Goal: Check status: Check status

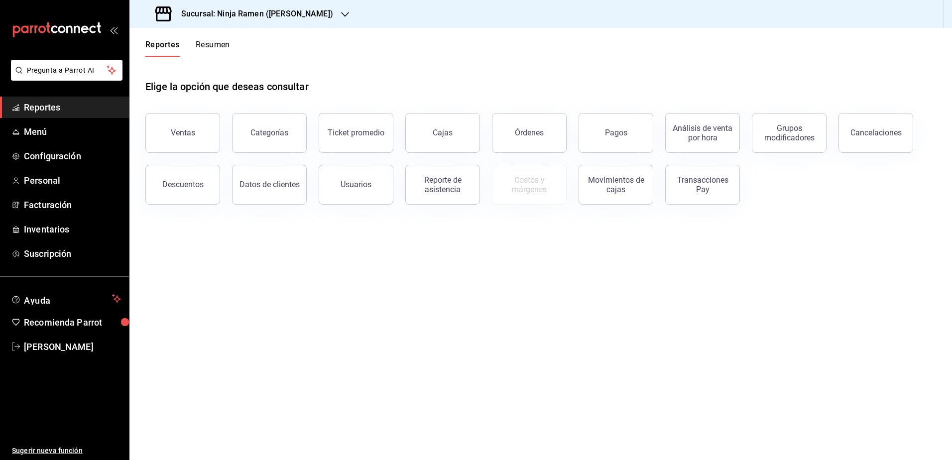
click at [305, 15] on div "Sucursal: Ninja Ramen ([PERSON_NAME])" at bounding box center [245, 14] width 216 height 28
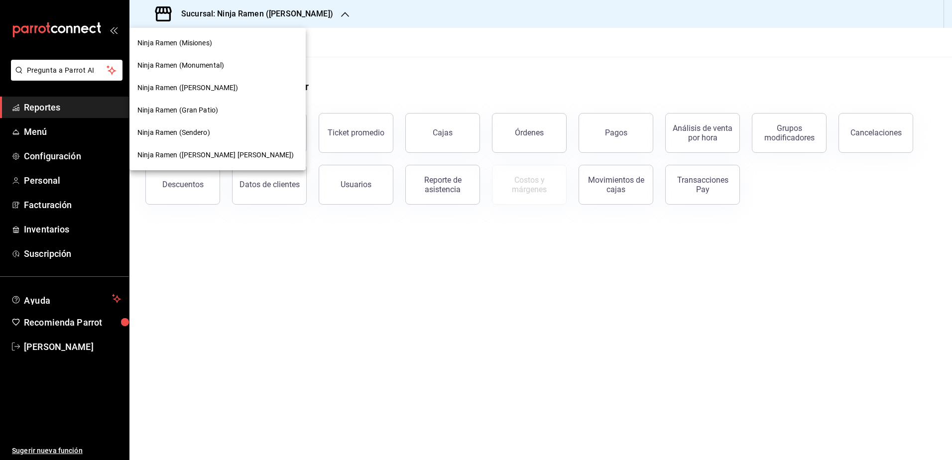
click at [369, 36] on div at bounding box center [476, 230] width 952 height 460
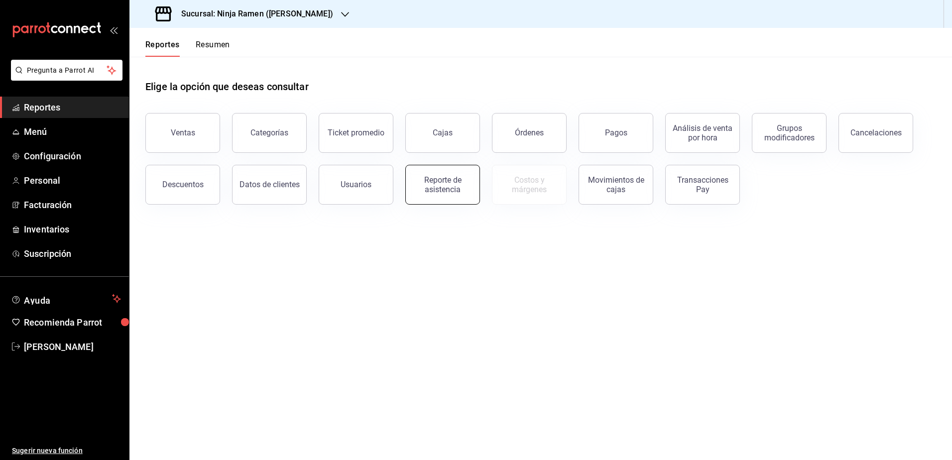
click at [449, 189] on div "Reporte de asistencia" at bounding box center [443, 184] width 62 height 19
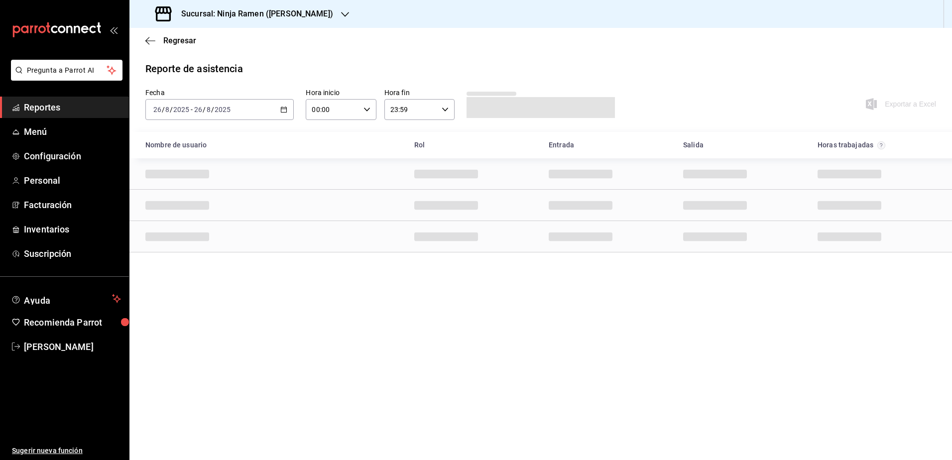
click at [283, 106] on icon "button" at bounding box center [283, 109] width 7 height 7
click at [197, 253] on span "Rango de fechas" at bounding box center [192, 251] width 77 height 10
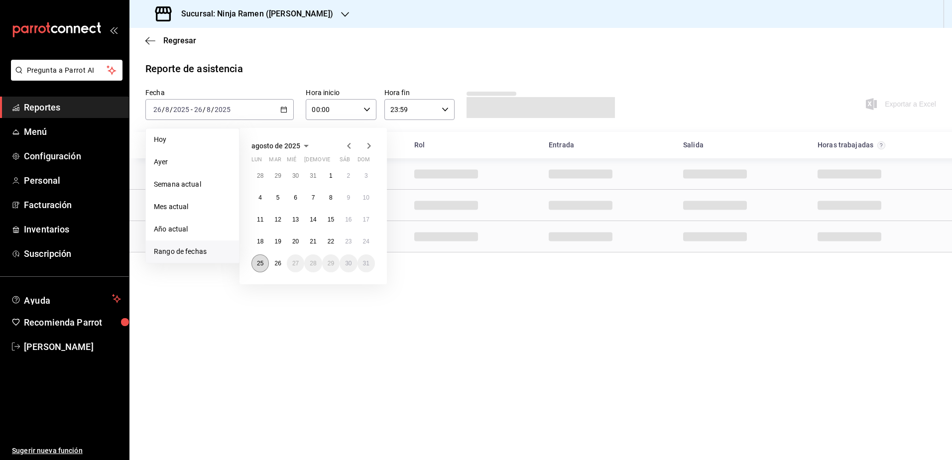
click at [259, 261] on abbr "25" at bounding box center [260, 263] width 6 height 7
click at [261, 264] on abbr "25" at bounding box center [260, 263] width 6 height 7
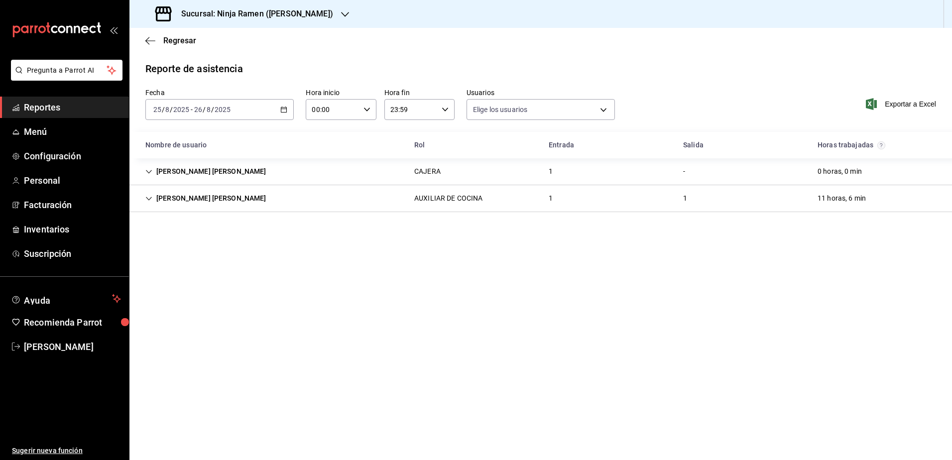
type input "b1f7ea7f-580f-4eb0-b037-e18308735fba,197fbe5c-df84-4d5e-a2a4-69e89dcddb51,723fa…"
click at [146, 196] on icon "Cell" at bounding box center [148, 198] width 7 height 7
click at [308, 13] on div "Sucursal: Ninja Ramen (Talamas)" at bounding box center [245, 14] width 216 height 28
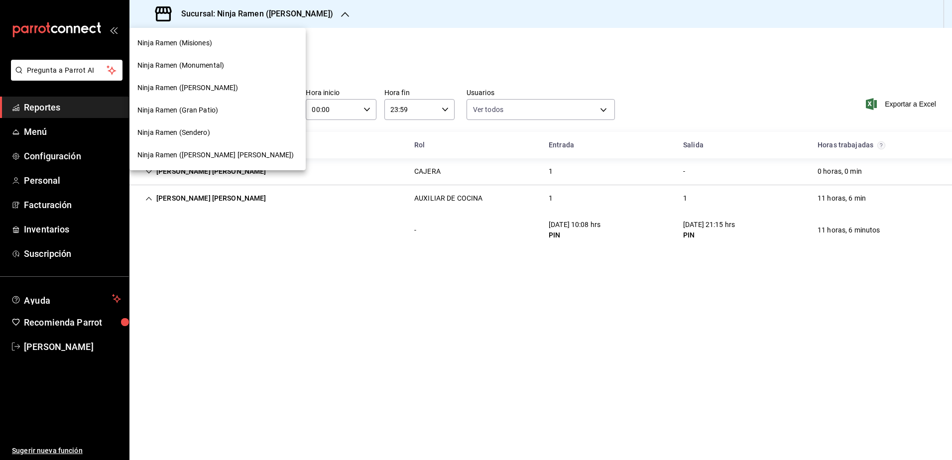
click at [221, 69] on span "Ninja Ramen (Monumental)" at bounding box center [180, 65] width 87 height 10
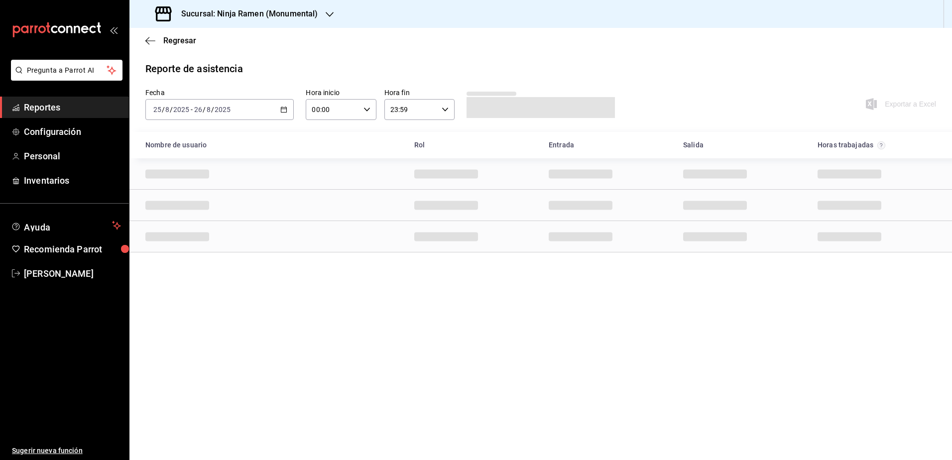
drag, startPoint x: 290, startPoint y: 67, endPoint x: 319, endPoint y: 60, distance: 30.2
click at [319, 60] on main "Regresar Reporte de asistencia Fecha 2025-08-25 25 / 8 / 2025 - 2025-08-26 26 /…" at bounding box center [540, 244] width 822 height 432
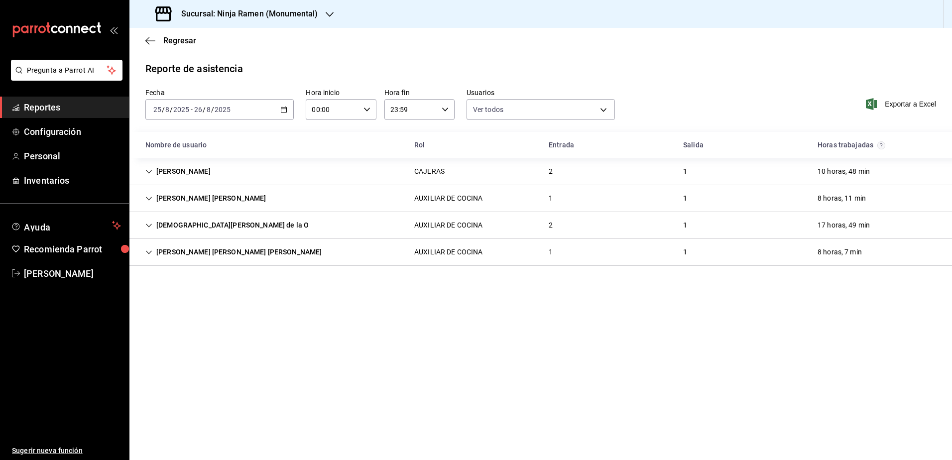
click at [323, 17] on div "Sucursal: Ninja Ramen (Monumental)" at bounding box center [237, 14] width 200 height 28
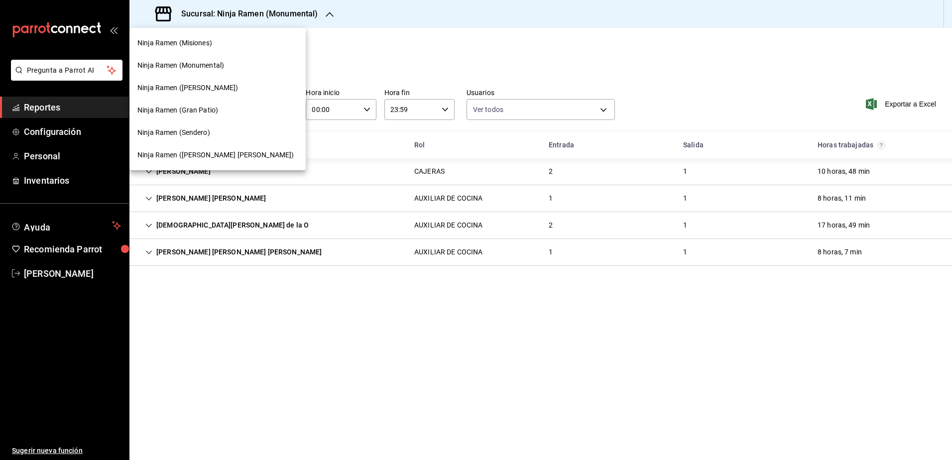
click at [231, 152] on div "Ninja Ramen (Gómez Morín)" at bounding box center [217, 155] width 160 height 10
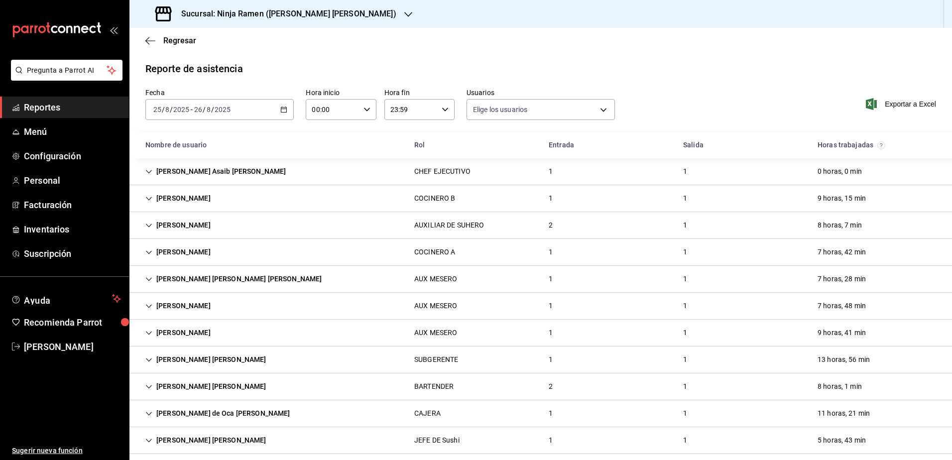
type input "b1f7ea7f-580f-4eb0-b037-e18308735fba,197fbe5c-df84-4d5e-a2a4-69e89dcddb51,723fa…"
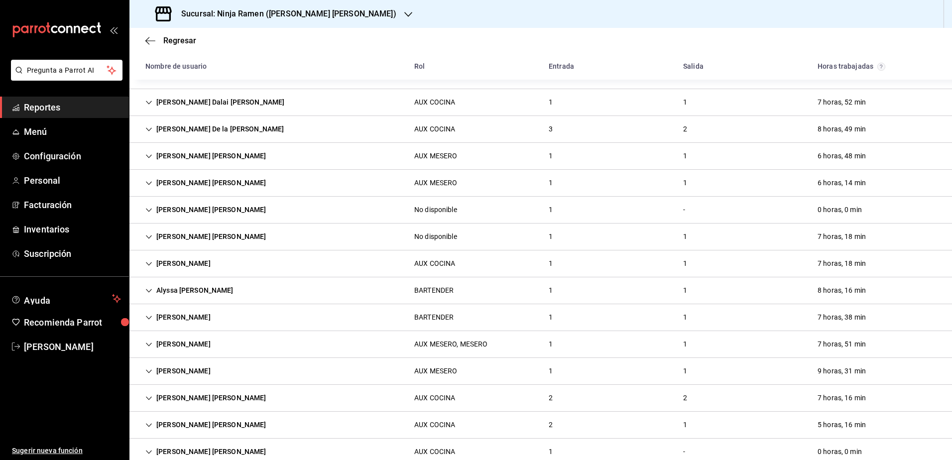
scroll to position [548, 0]
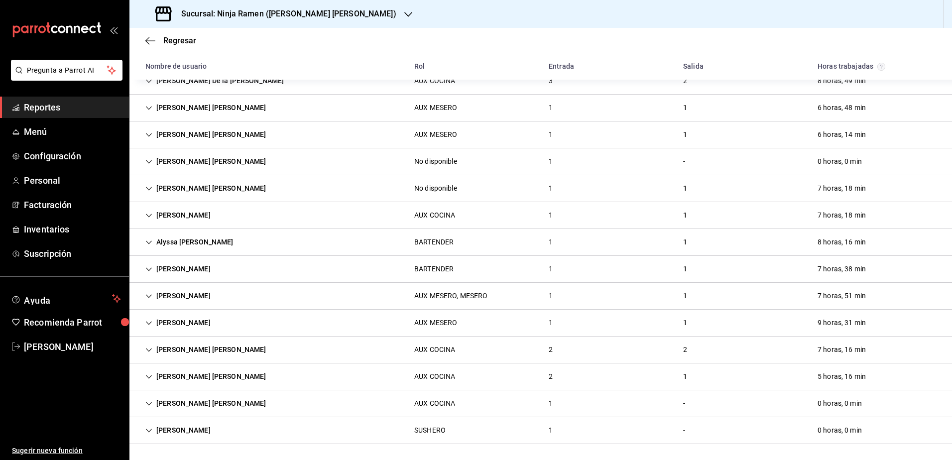
click at [148, 429] on icon "Cell" at bounding box center [148, 430] width 7 height 7
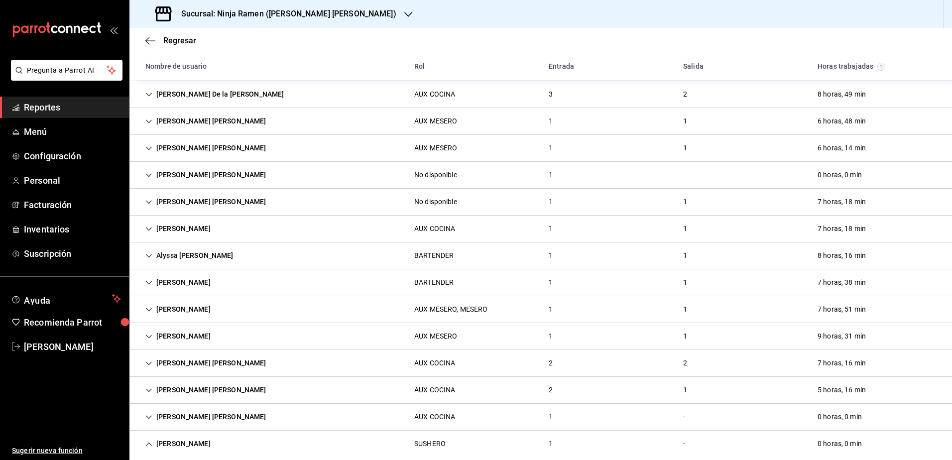
scroll to position [584, 0]
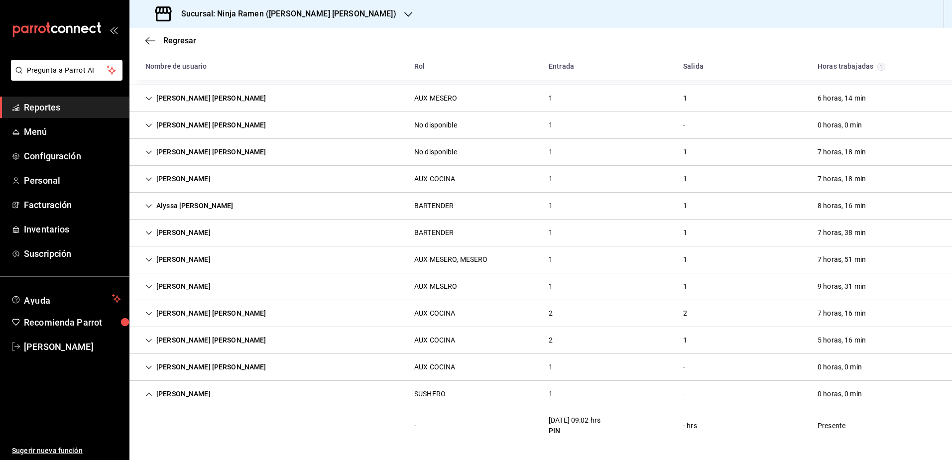
click at [151, 338] on icon "Cell" at bounding box center [148, 340] width 7 height 7
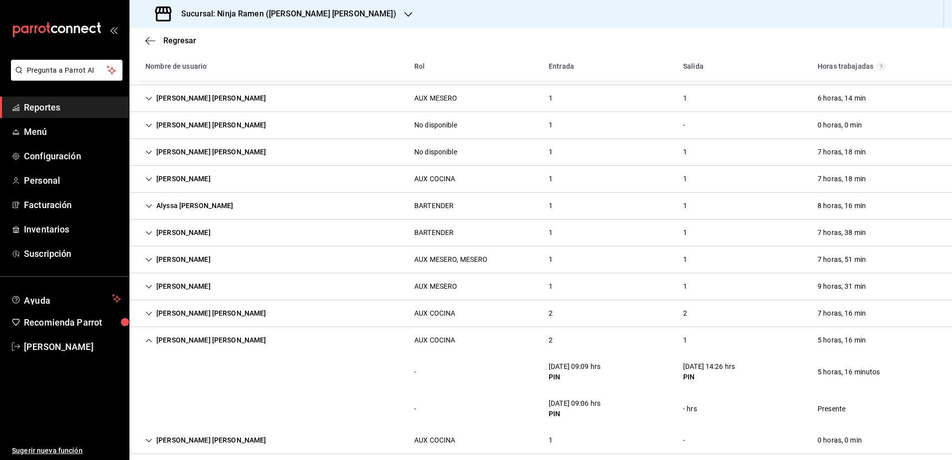
click at [319, 23] on div "Sucursal: Ninja Ramen (Gómez Morín)" at bounding box center [276, 14] width 279 height 28
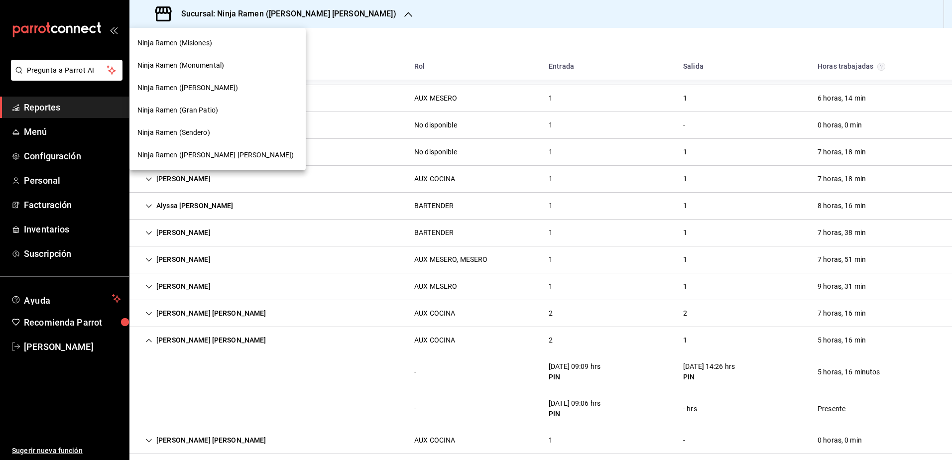
click at [225, 45] on div "Ninja Ramen (Misiones)" at bounding box center [217, 43] width 160 height 10
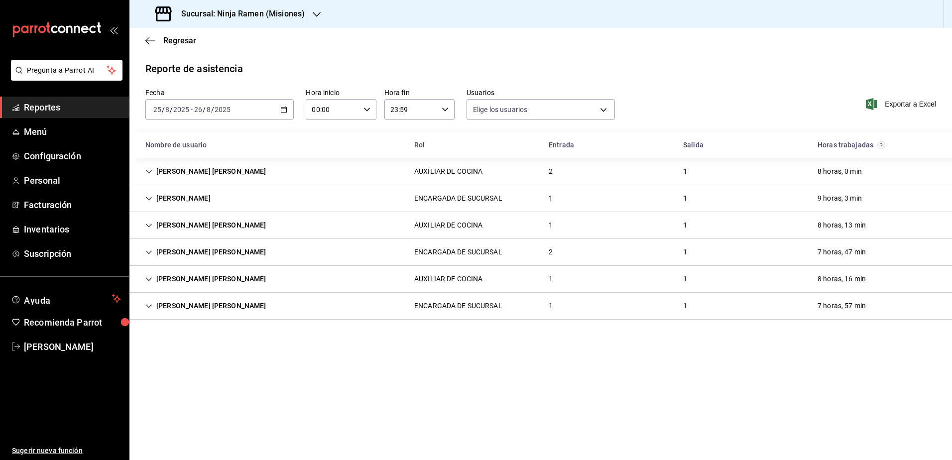
type input "dcba00ba-ce31-47e6-a4c7-8d881b2b0979,b1f7ea7f-580f-4eb0-b037-e18308735fba,197fb…"
click at [148, 305] on icon "Cell" at bounding box center [148, 306] width 7 height 7
click at [148, 251] on icon "Cell" at bounding box center [148, 252] width 7 height 7
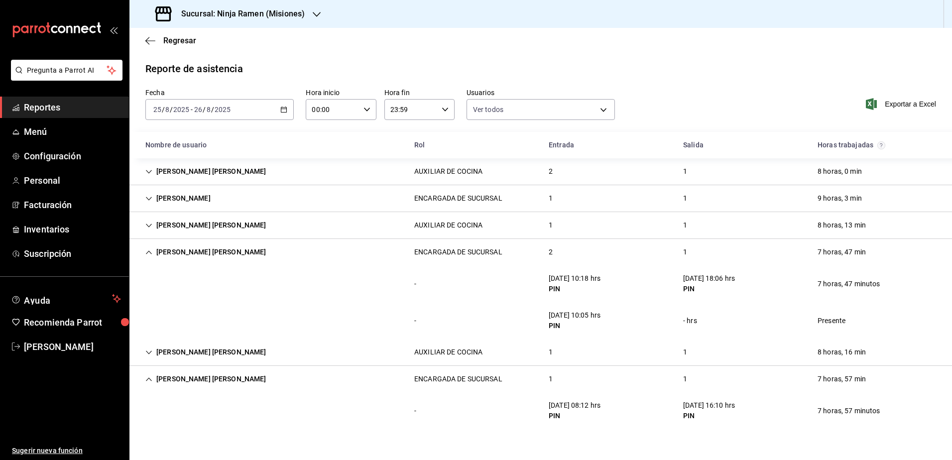
click at [145, 167] on div "Juan Carlos Panez Esquivel" at bounding box center [205, 171] width 137 height 18
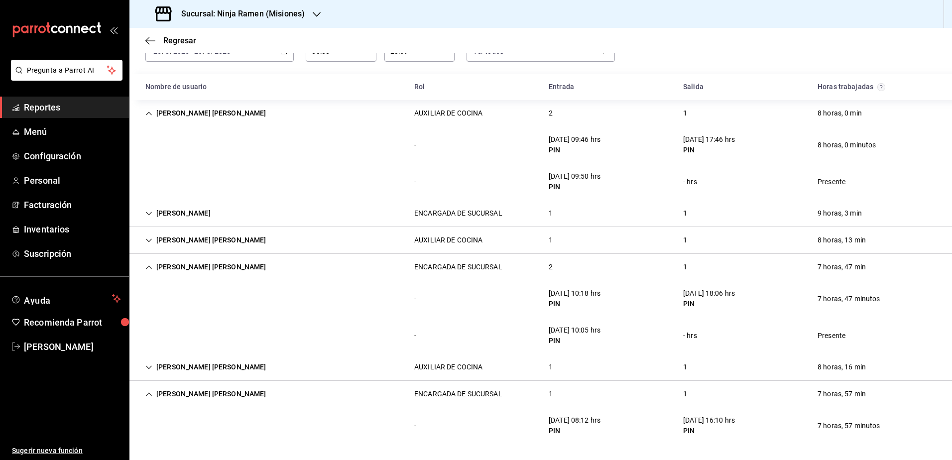
scroll to position [0, 0]
